Goal: Information Seeking & Learning: Learn about a topic

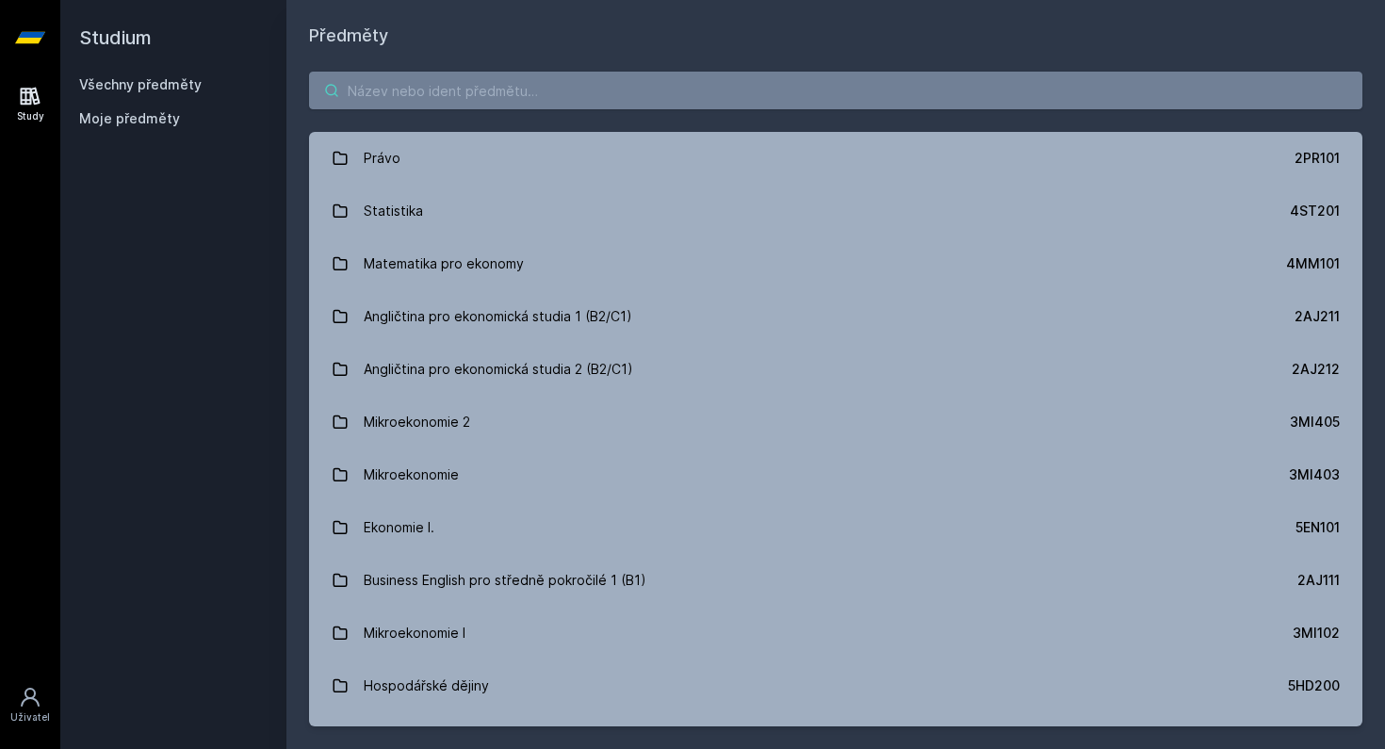
click at [620, 85] on input "search" at bounding box center [835, 91] width 1053 height 38
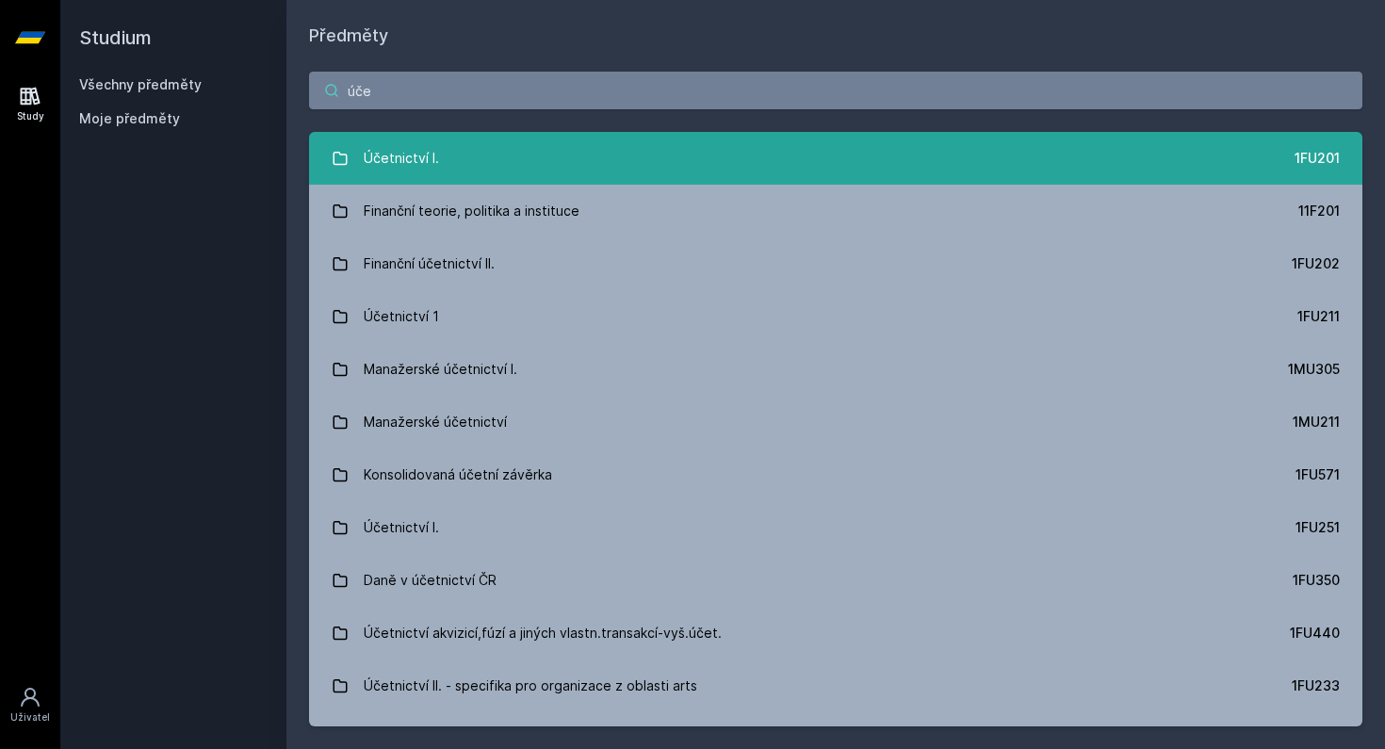
type input "úče"
click at [546, 179] on link "Účetnictví I. 1FU201" at bounding box center [835, 158] width 1053 height 53
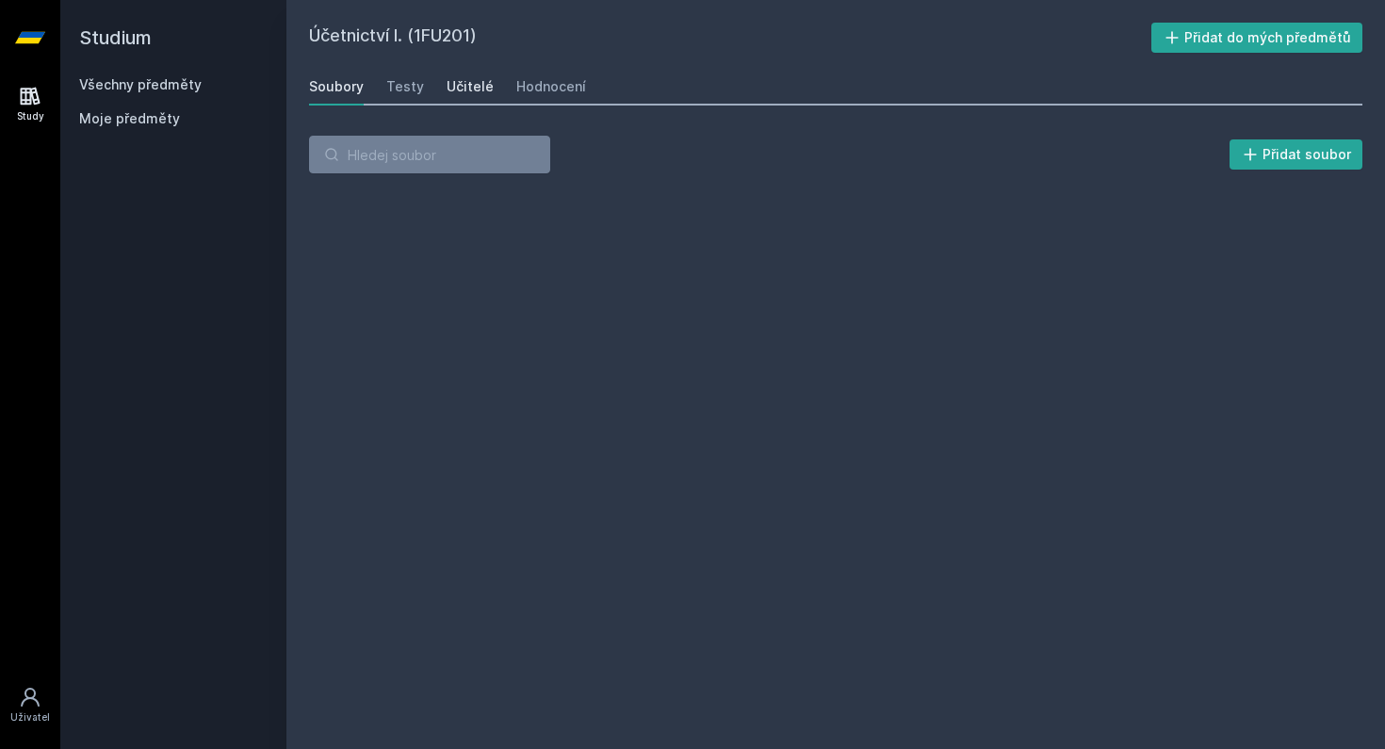
click at [447, 87] on div "Učitelé" at bounding box center [470, 86] width 47 height 19
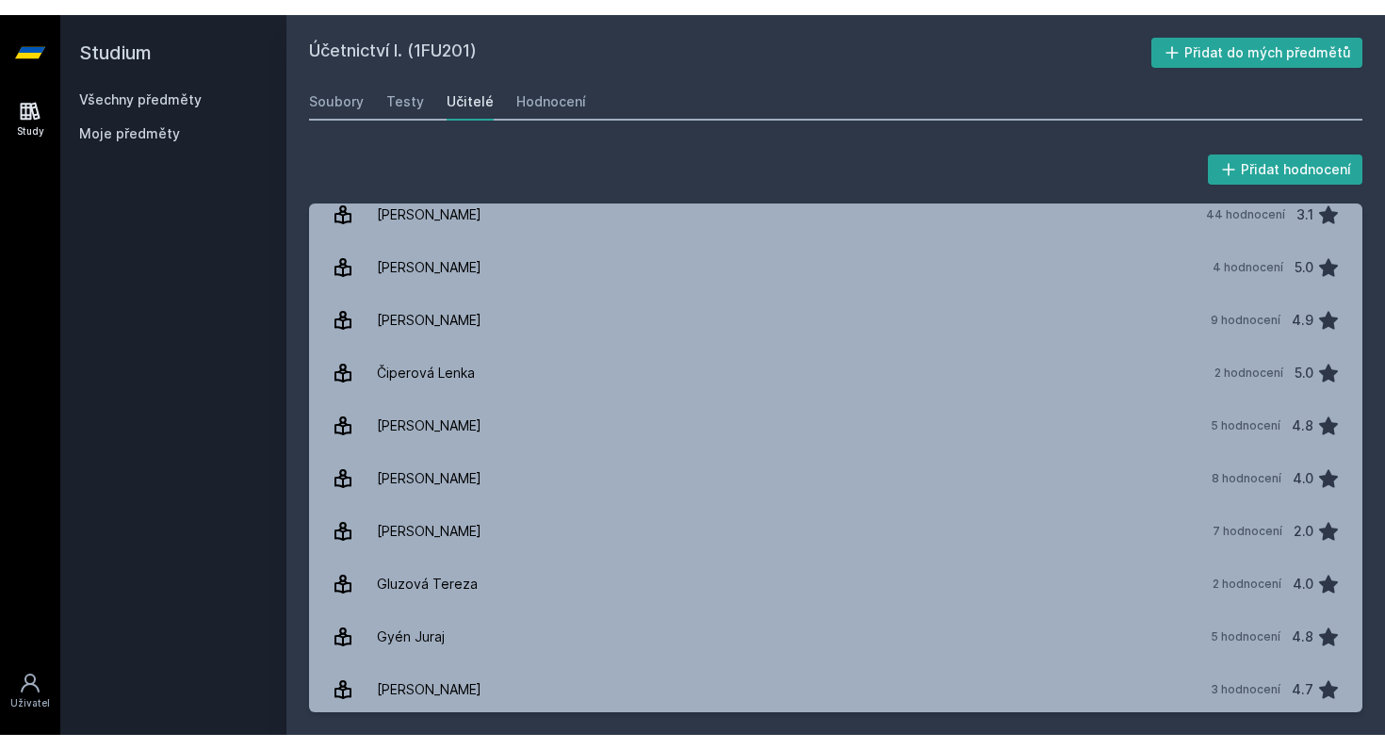
scroll to position [8, 0]
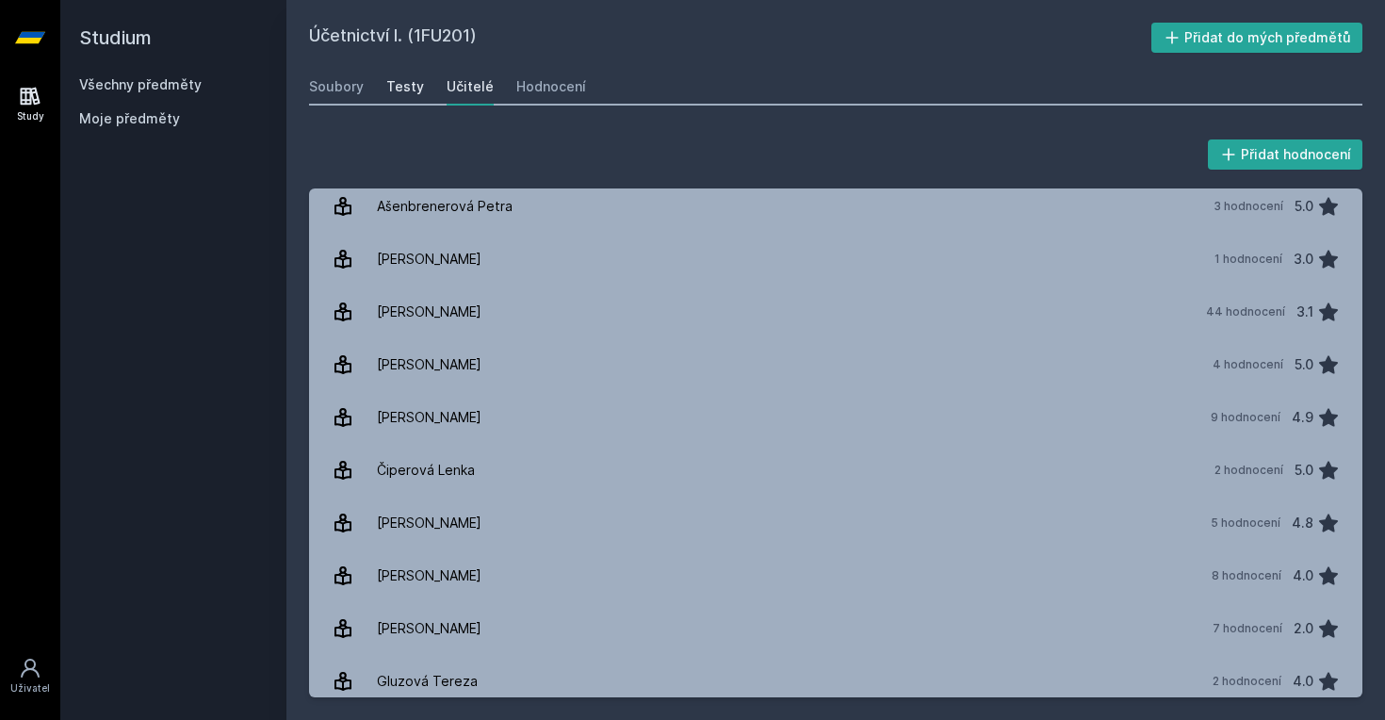
click at [398, 90] on div "Testy" at bounding box center [405, 86] width 38 height 19
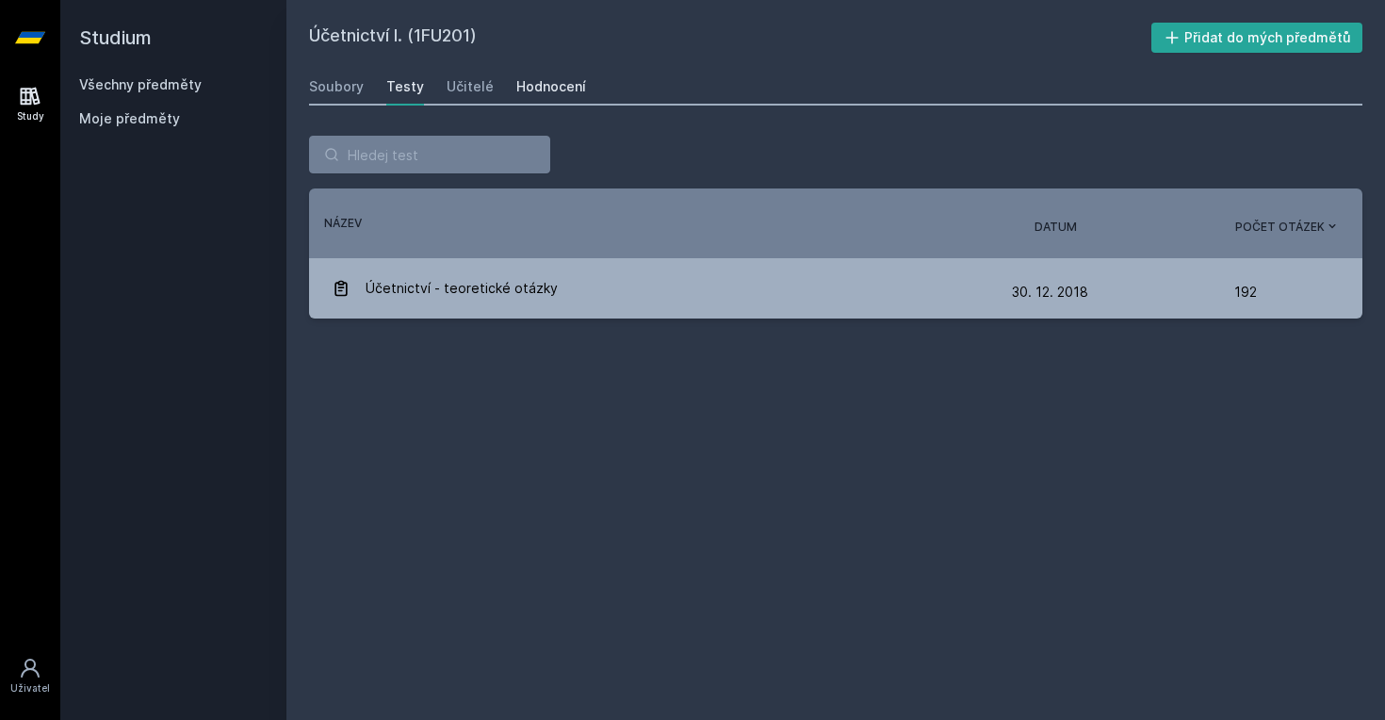
click at [527, 94] on div "Hodnocení" at bounding box center [551, 86] width 70 height 19
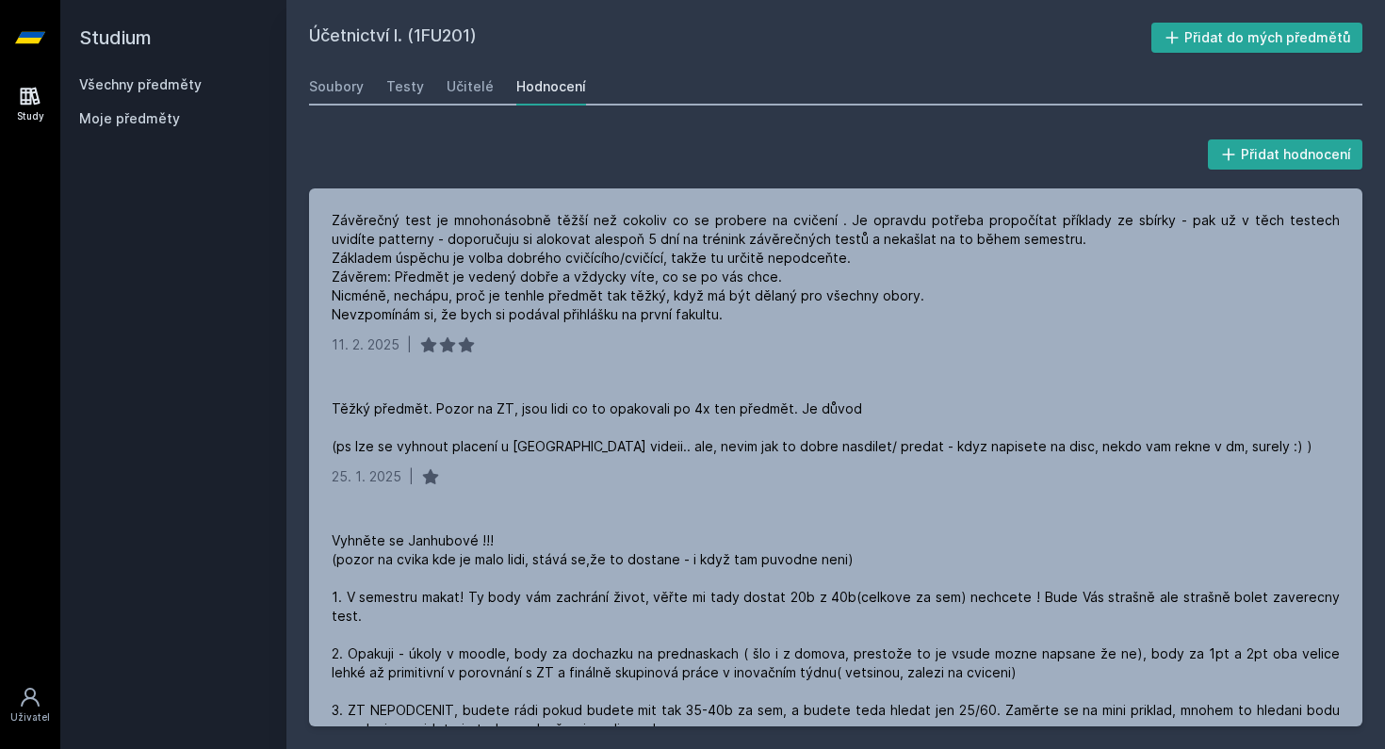
click at [295, 325] on div "Přidat hodnocení Závěrečný test je mnohonásobně těžší než cokoliv co se probere…" at bounding box center [835, 431] width 1099 height 636
click at [344, 88] on div "Soubory" at bounding box center [336, 86] width 55 height 19
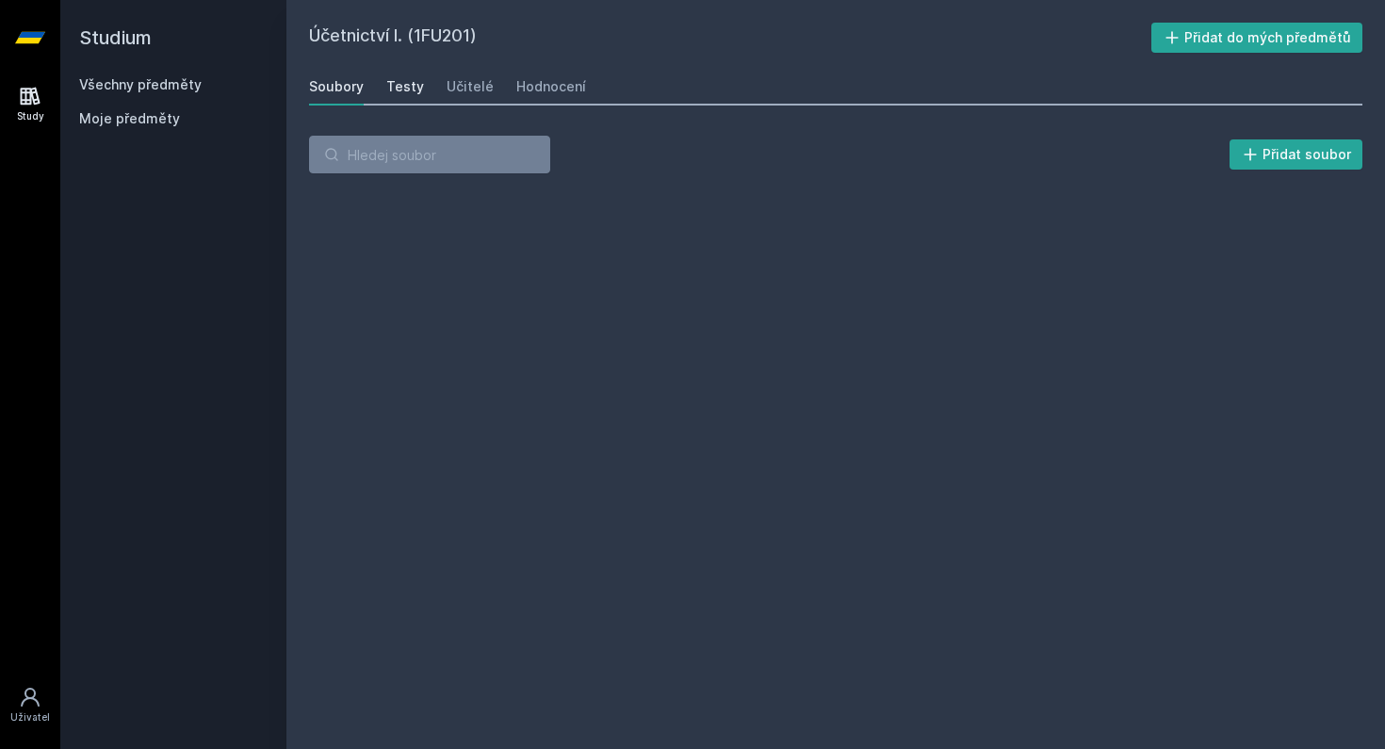
click at [386, 88] on div "Testy" at bounding box center [405, 86] width 38 height 19
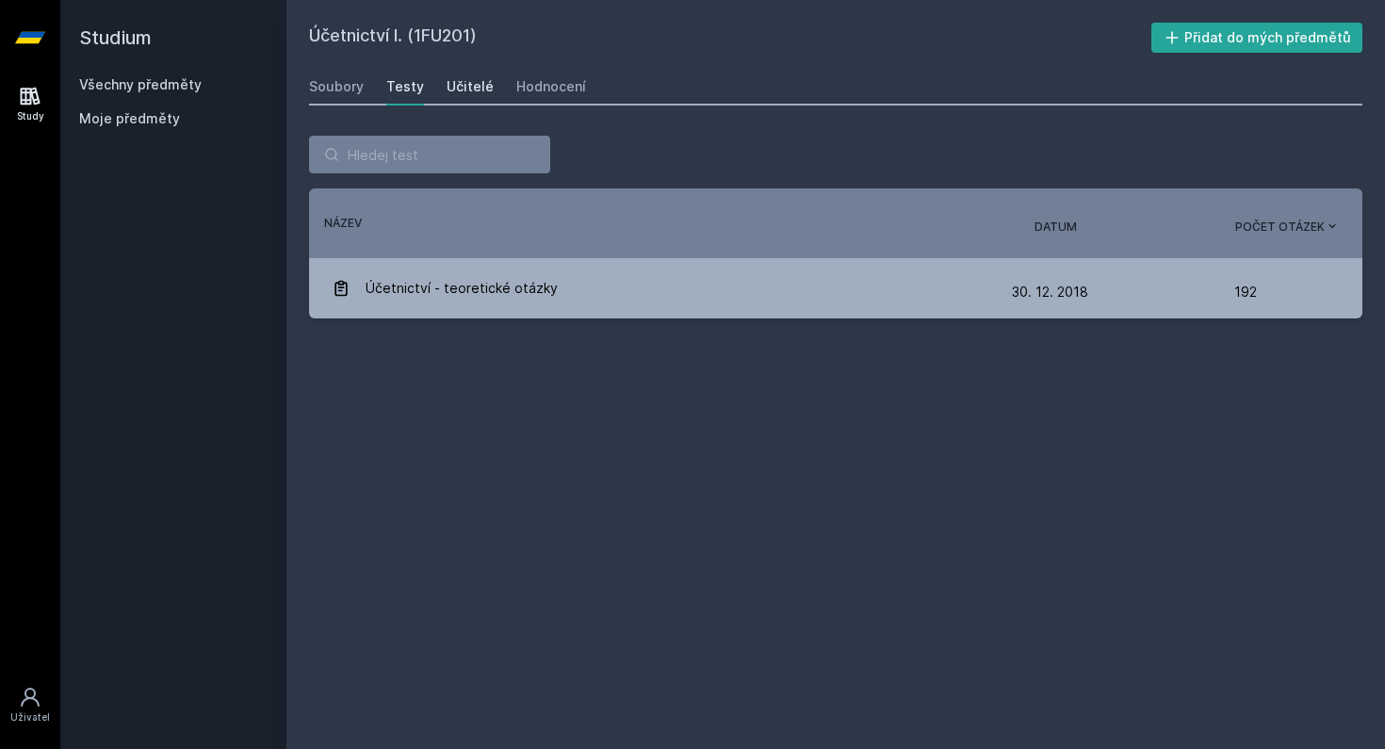
click at [456, 89] on div "Učitelé" at bounding box center [470, 86] width 47 height 19
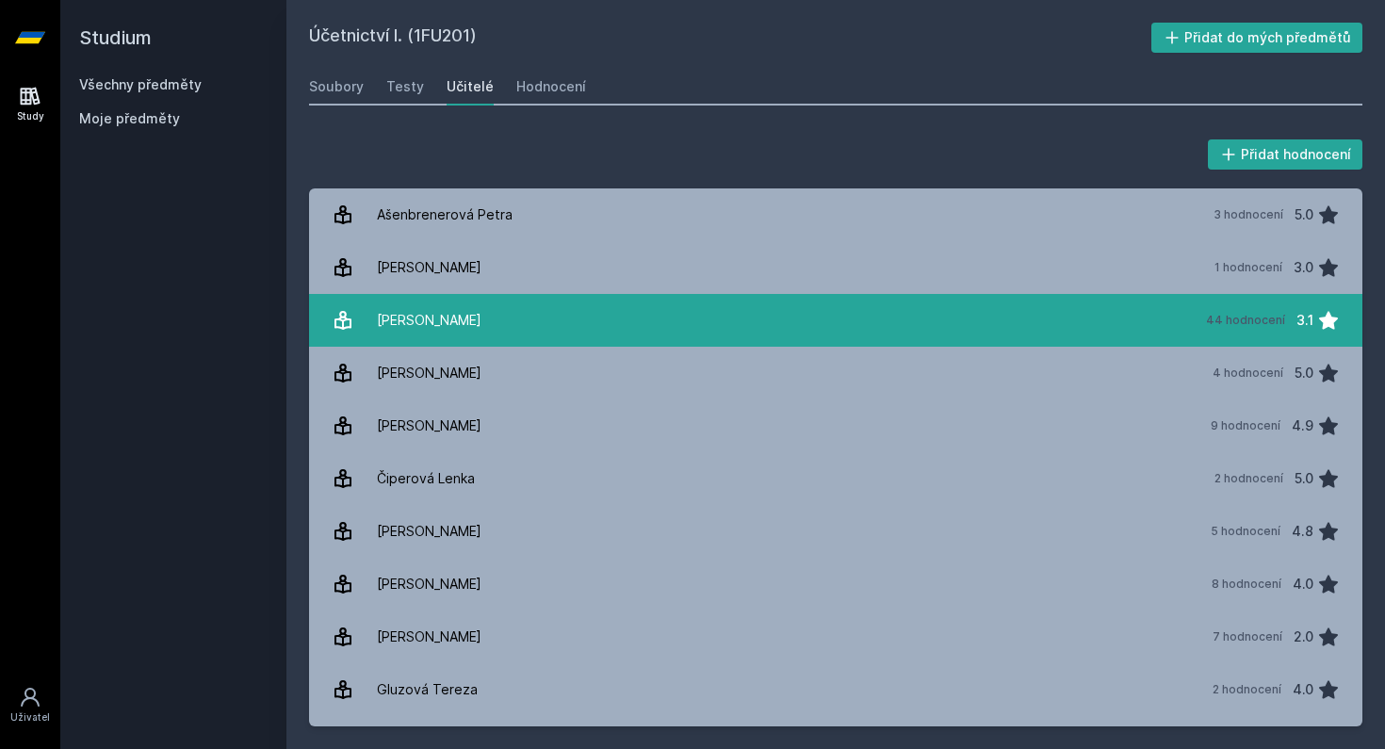
click at [687, 320] on link "[PERSON_NAME] 44 hodnocení 3.1" at bounding box center [835, 320] width 1053 height 53
